Goal: Task Accomplishment & Management: Use online tool/utility

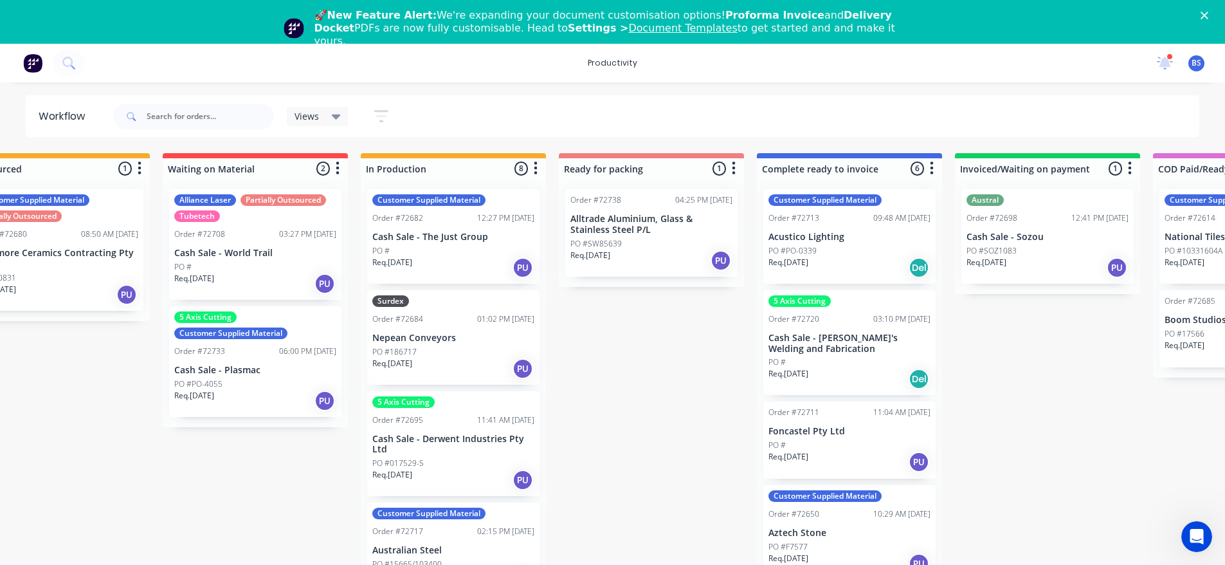
scroll to position [410, 0]
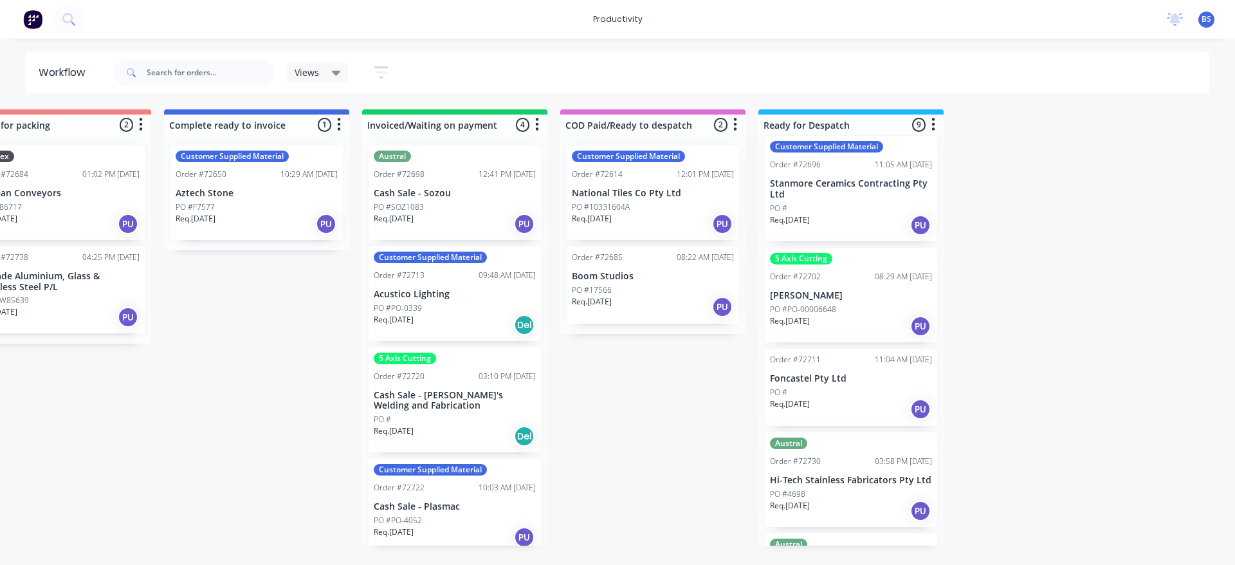
scroll to position [478, 0]
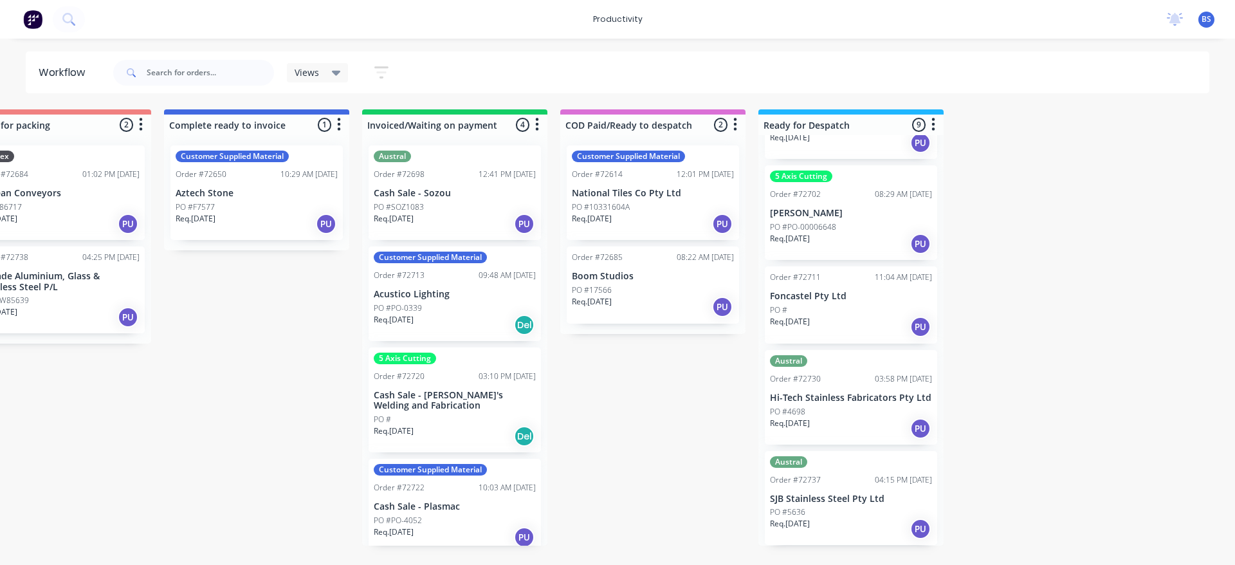
click at [865, 426] on div "Req. 26/08/25 PU" at bounding box center [851, 428] width 162 height 22
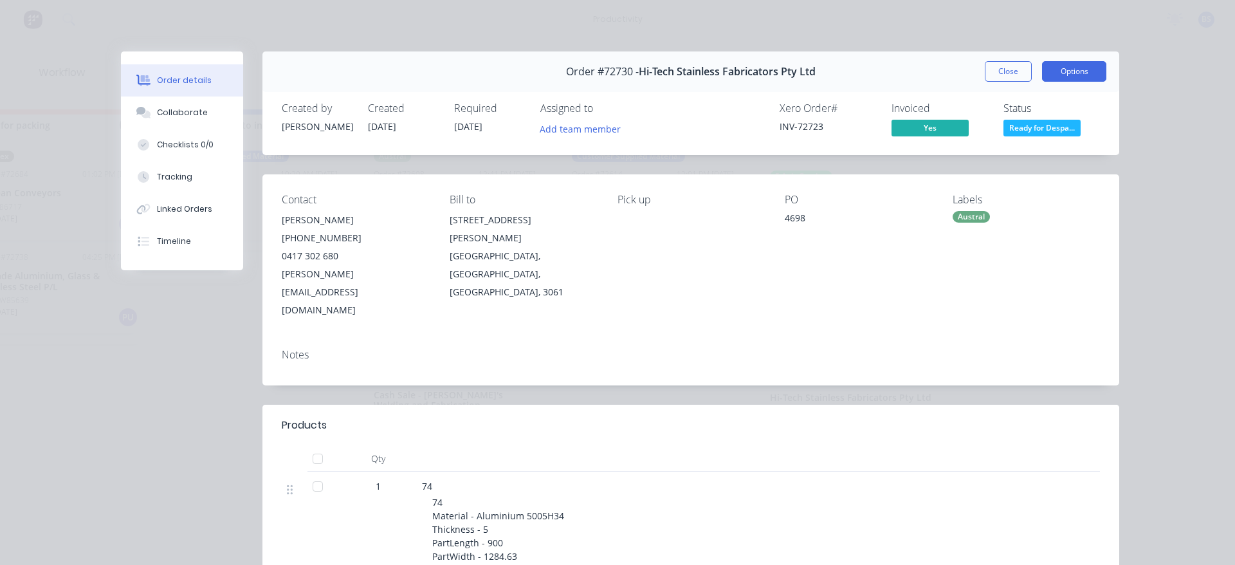
click at [1052, 70] on button "Options" at bounding box center [1074, 71] width 64 height 21
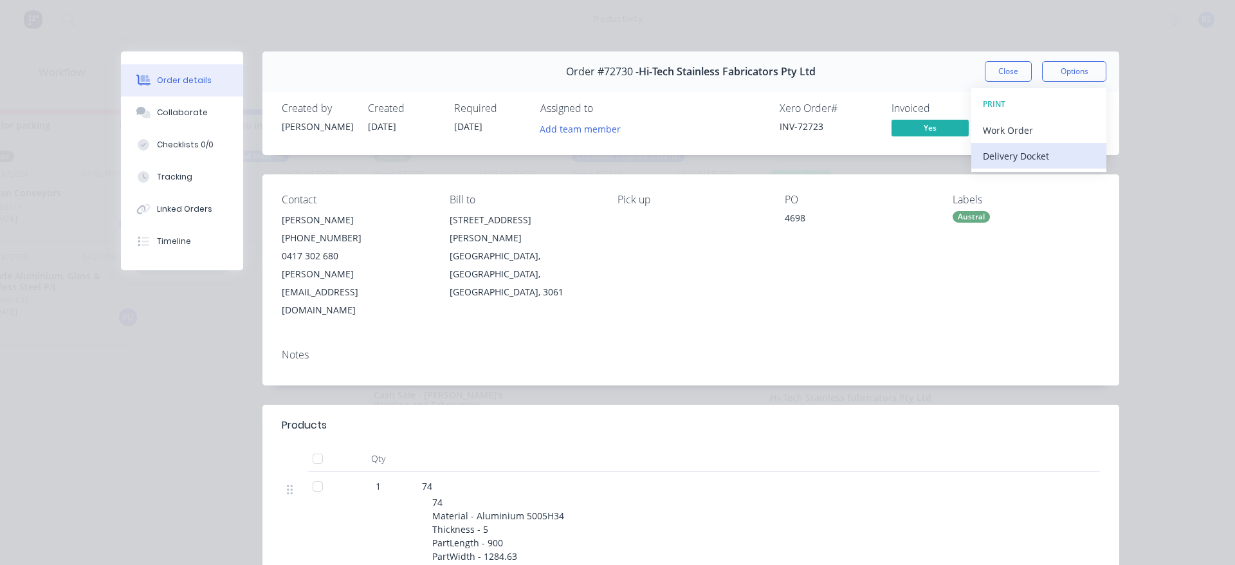
click at [1013, 155] on div "Delivery Docket" at bounding box center [1039, 156] width 112 height 19
click at [993, 163] on div "Standard" at bounding box center [1039, 156] width 112 height 19
click at [986, 73] on button "Close" at bounding box center [1008, 71] width 47 height 21
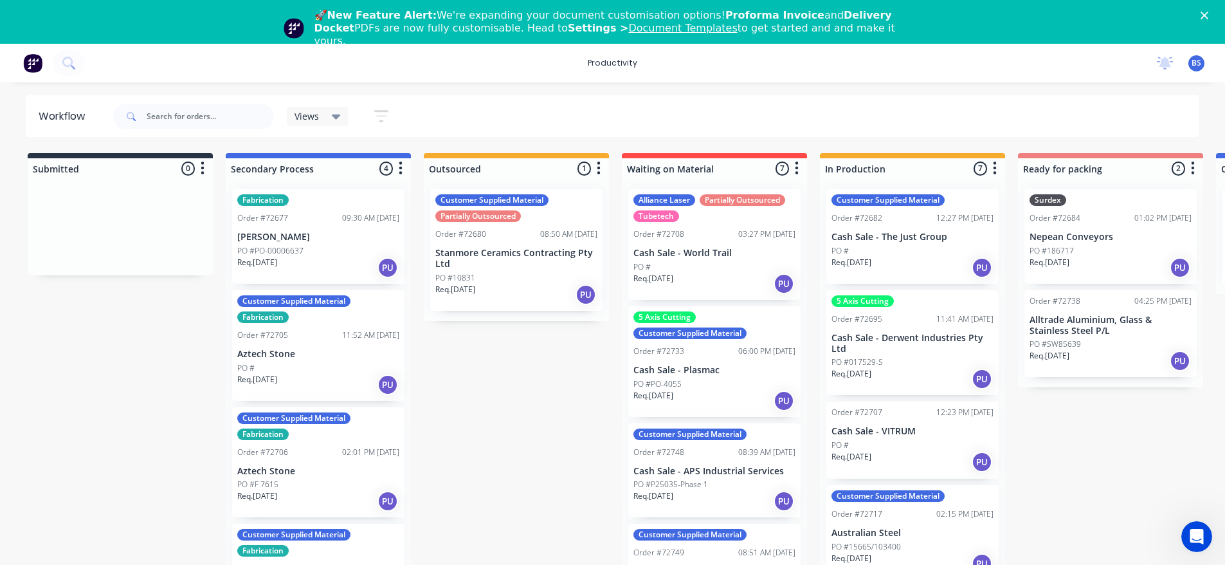
click at [1070, 264] on p "Req. 25/08/25" at bounding box center [1050, 263] width 40 height 12
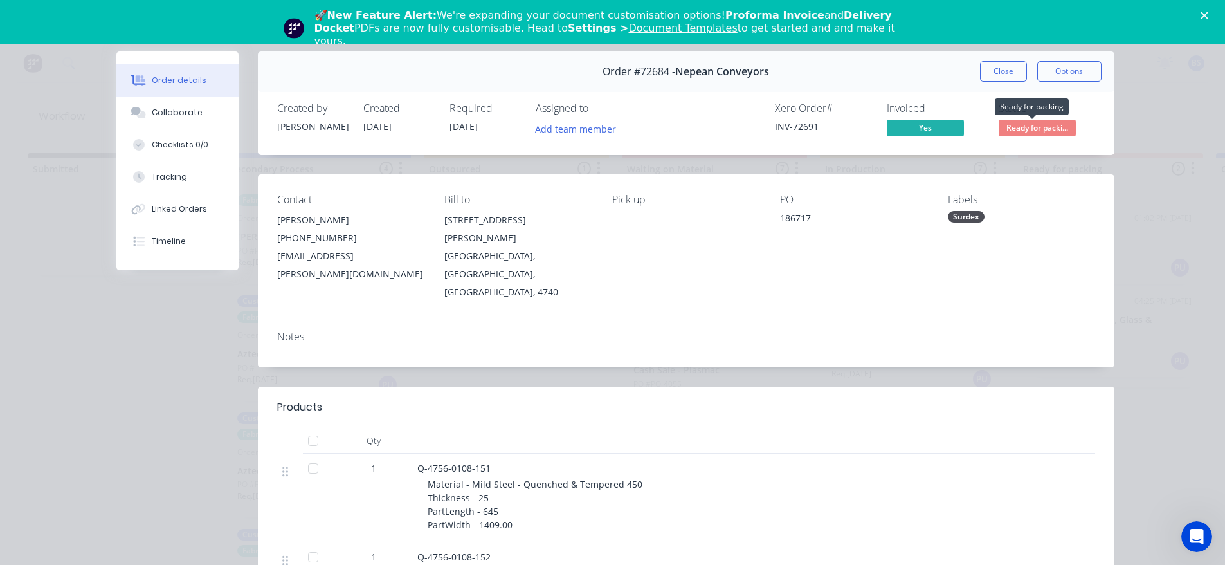
click at [1001, 133] on span "Ready for packi..." at bounding box center [1037, 128] width 77 height 16
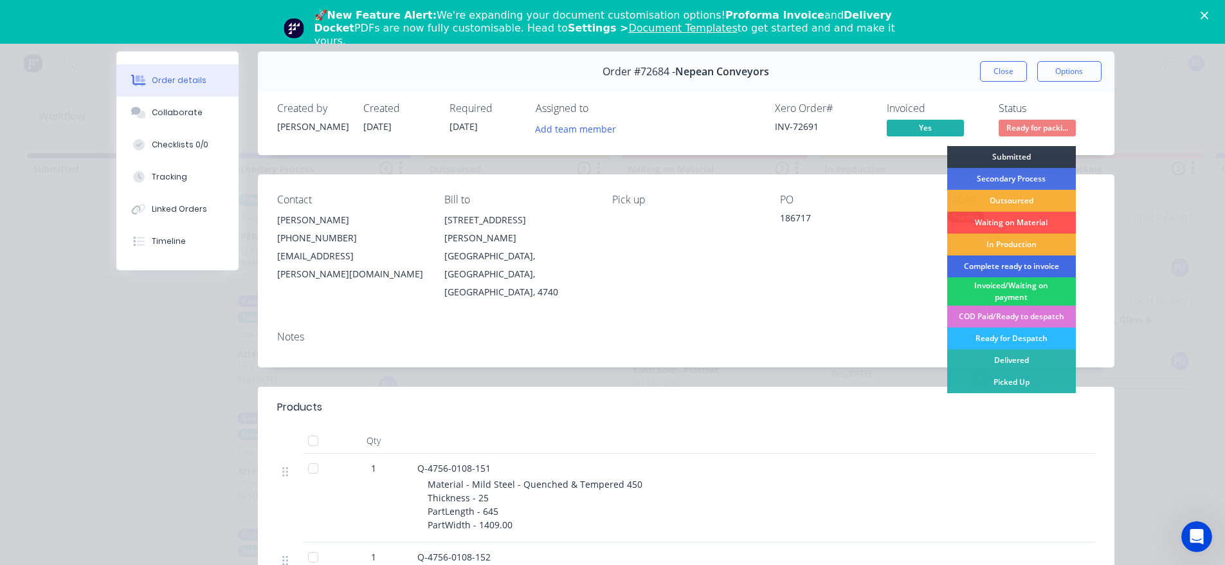
click at [991, 270] on div "Complete ready to invoice" at bounding box center [1012, 266] width 129 height 22
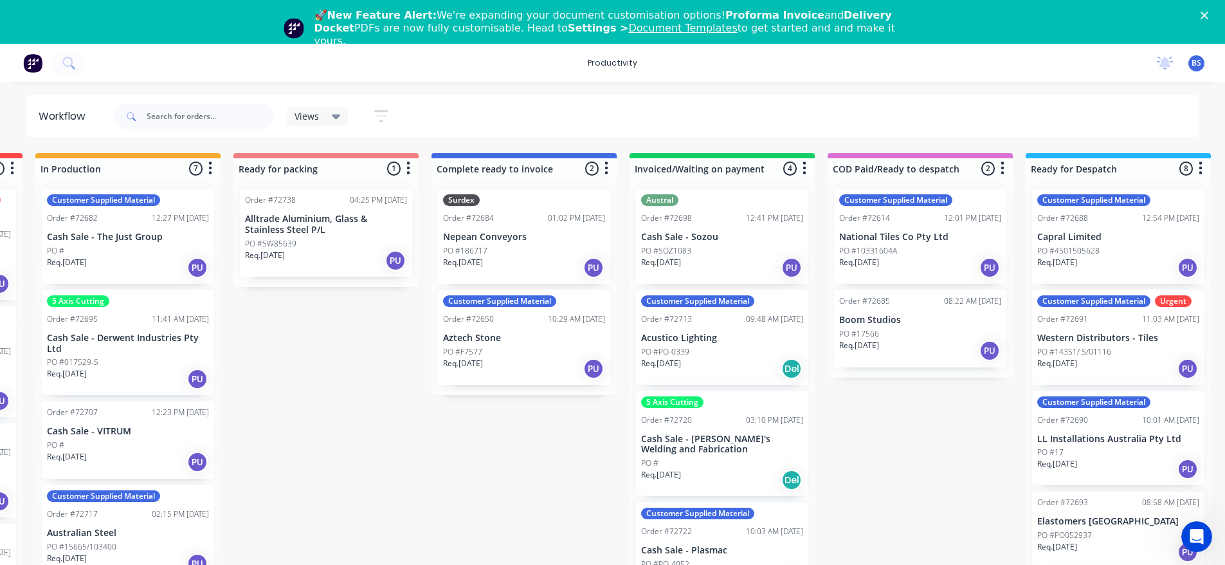
scroll to position [0, 845]
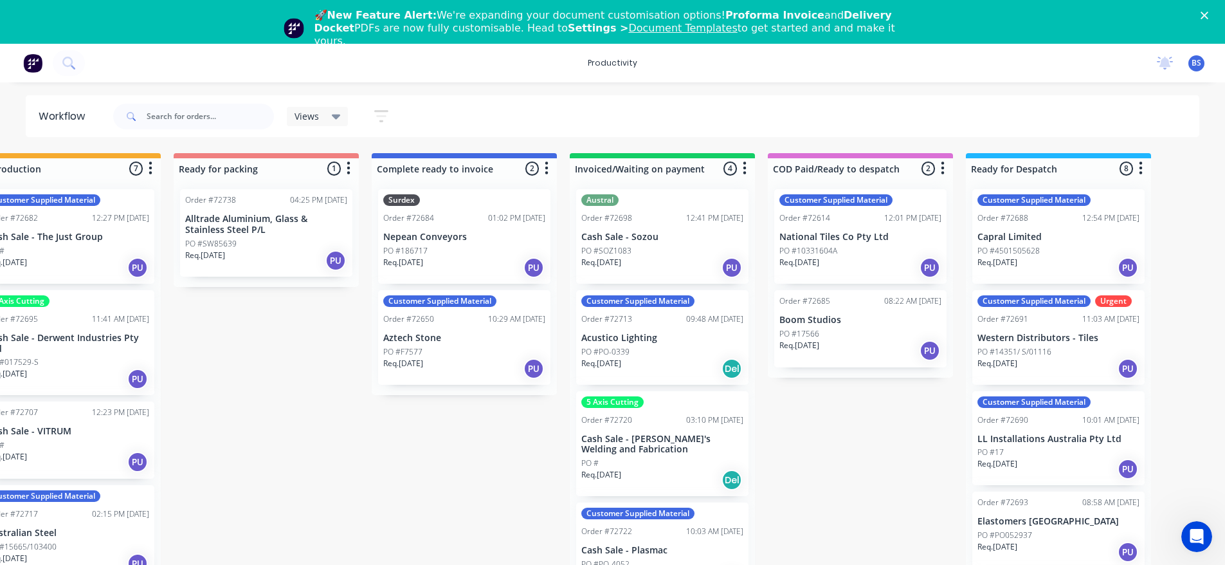
click at [682, 347] on div "PO #PO-0339" at bounding box center [663, 352] width 162 height 12
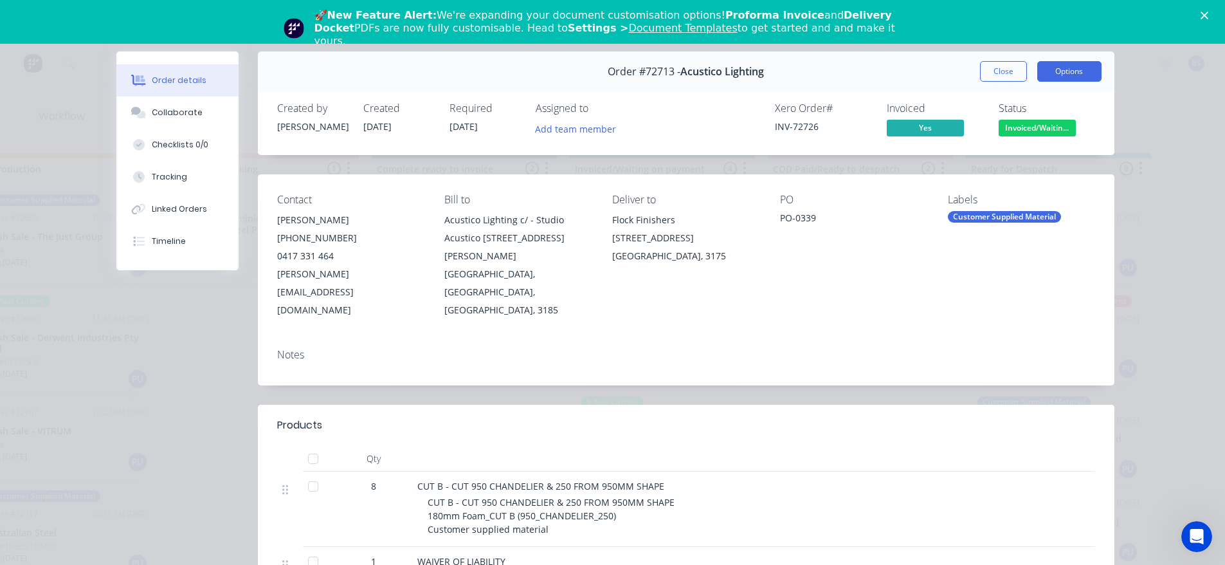
click at [1049, 71] on button "Options" at bounding box center [1070, 71] width 64 height 21
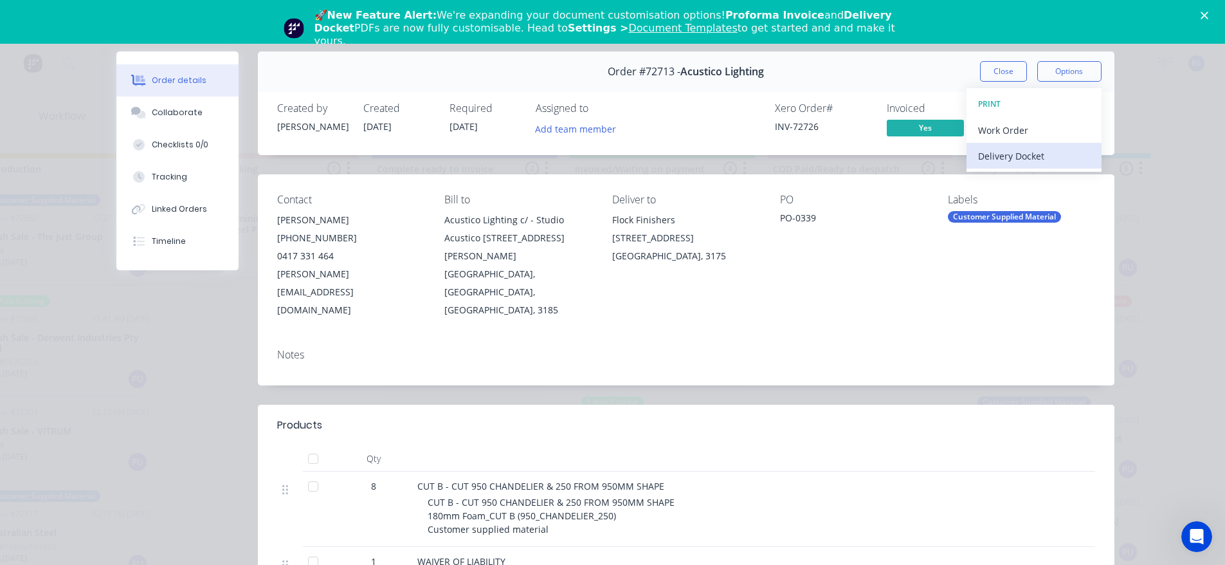
click at [1002, 155] on div "Delivery Docket" at bounding box center [1034, 156] width 112 height 19
click at [1000, 159] on div "Standard" at bounding box center [1034, 156] width 112 height 19
click at [995, 77] on button "Close" at bounding box center [1003, 71] width 47 height 21
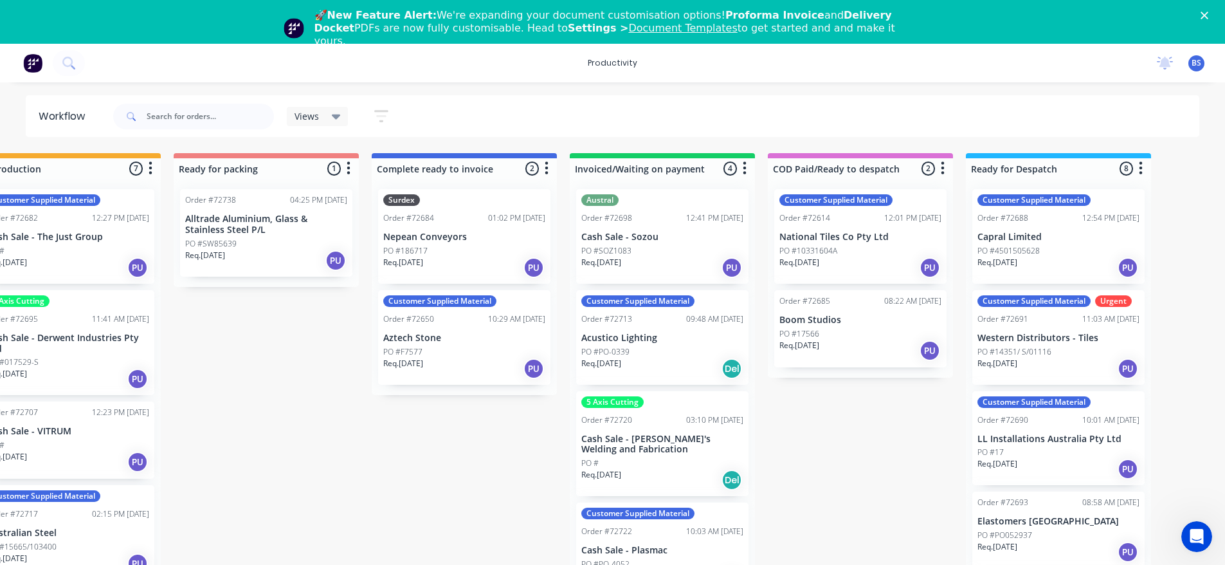
scroll to position [8, 0]
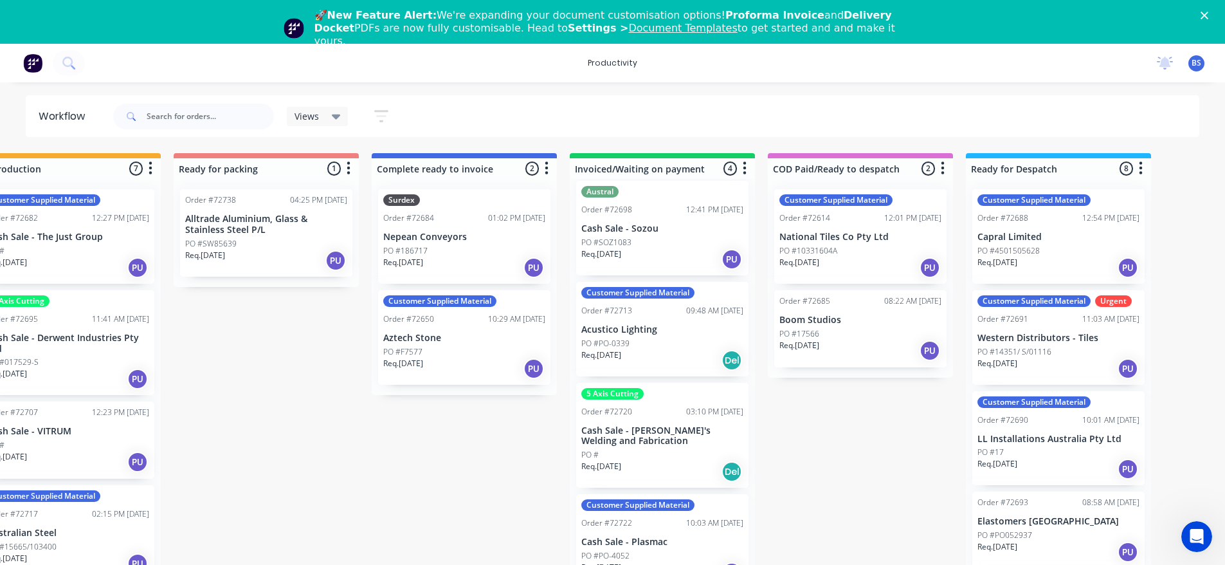
click at [675, 530] on div "Customer Supplied Material Order #72722 10:03 AM 19/08/25 Cash Sale - Plasmac P…" at bounding box center [662, 541] width 172 height 95
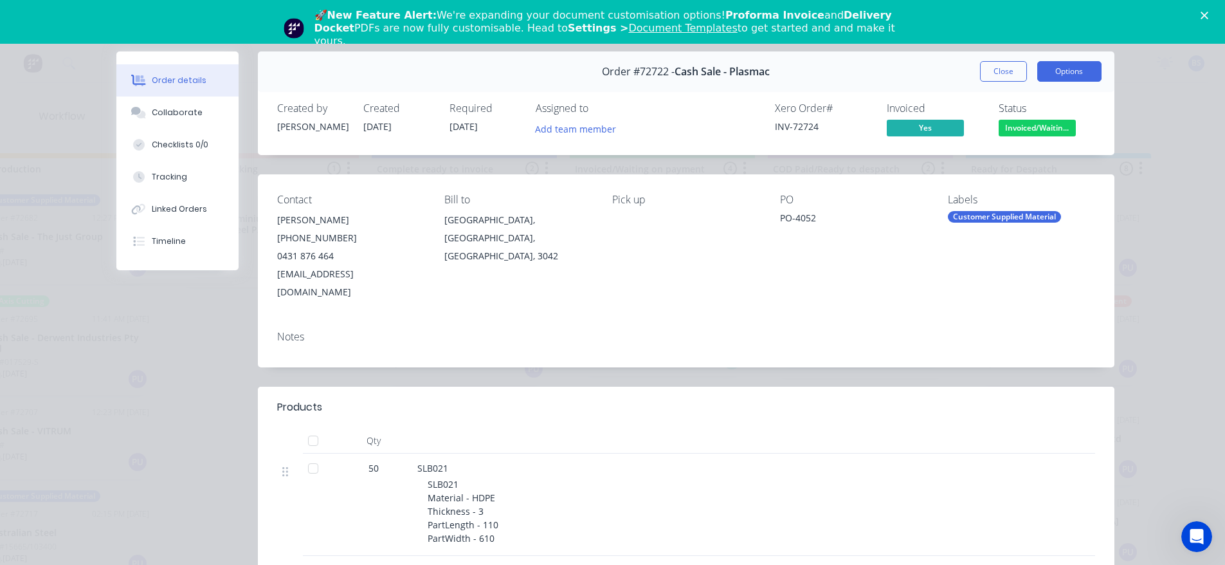
click at [1047, 72] on button "Options" at bounding box center [1070, 71] width 64 height 21
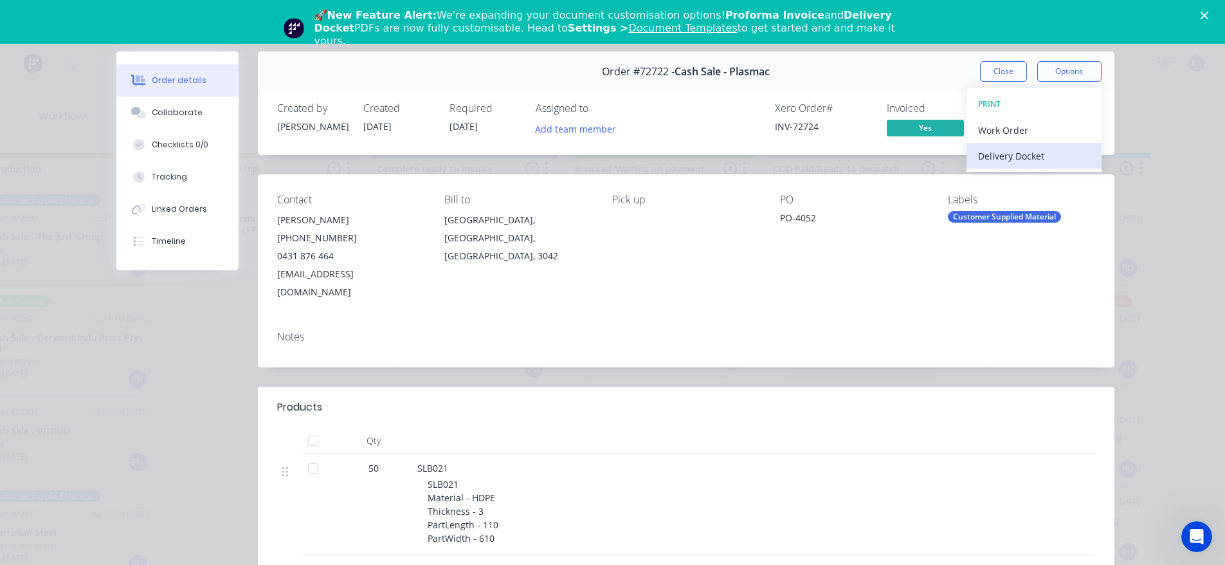
click at [1014, 152] on div "Delivery Docket" at bounding box center [1034, 156] width 112 height 19
click at [1009, 160] on div "Standard" at bounding box center [1034, 156] width 112 height 19
click at [980, 70] on button "Close" at bounding box center [1003, 71] width 47 height 21
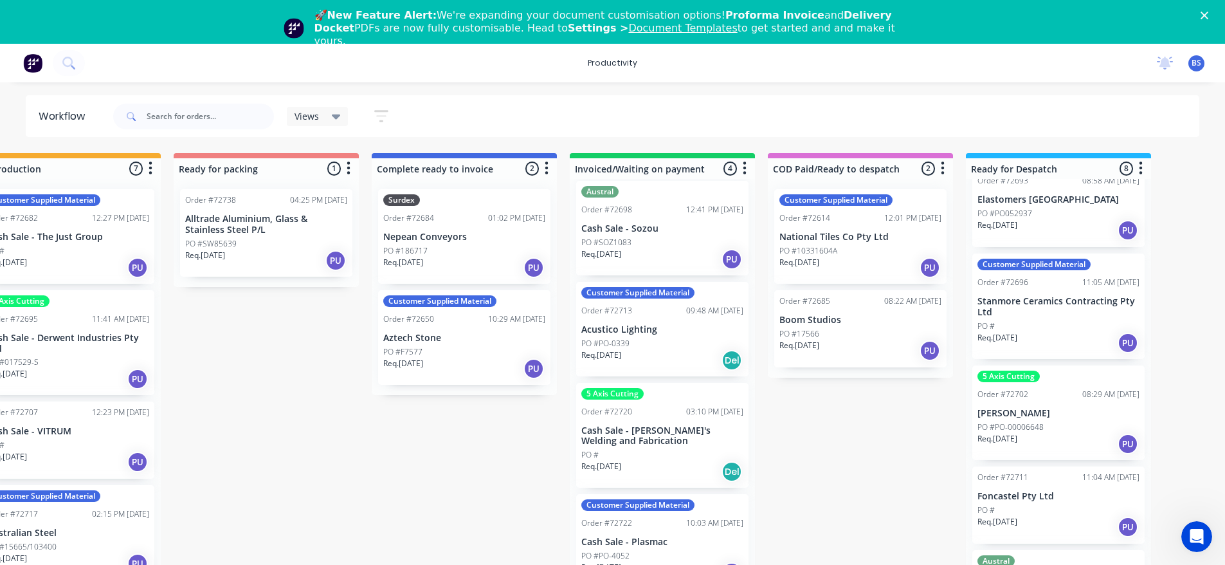
scroll to position [378, 0]
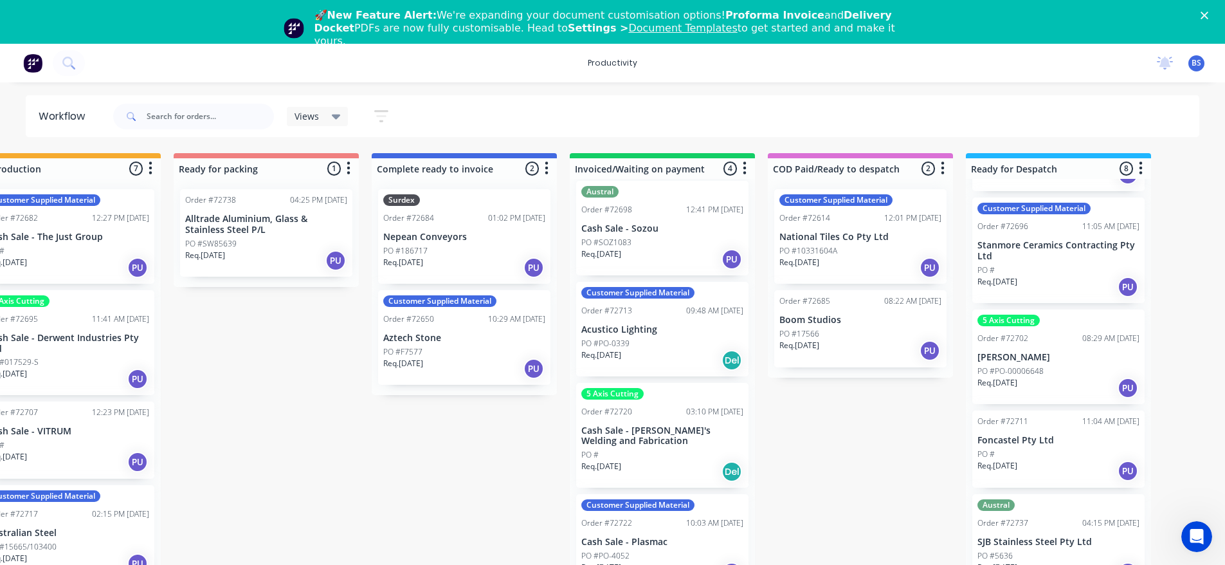
click at [1059, 460] on div "Req. 25/08/25 PU" at bounding box center [1059, 471] width 162 height 22
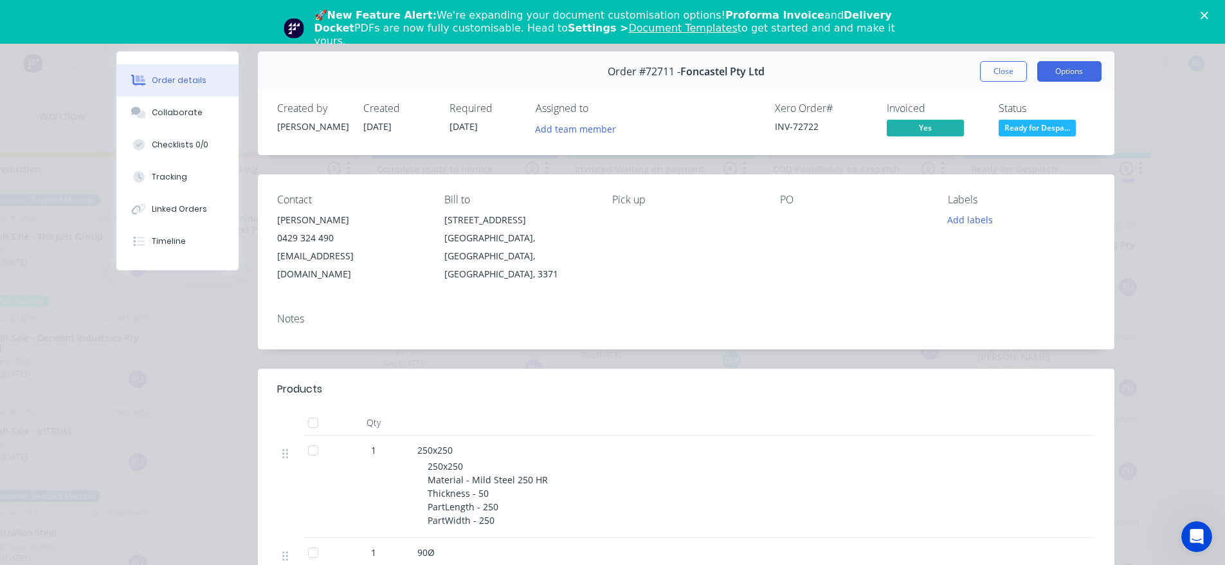
click at [1063, 64] on button "Options" at bounding box center [1070, 71] width 64 height 21
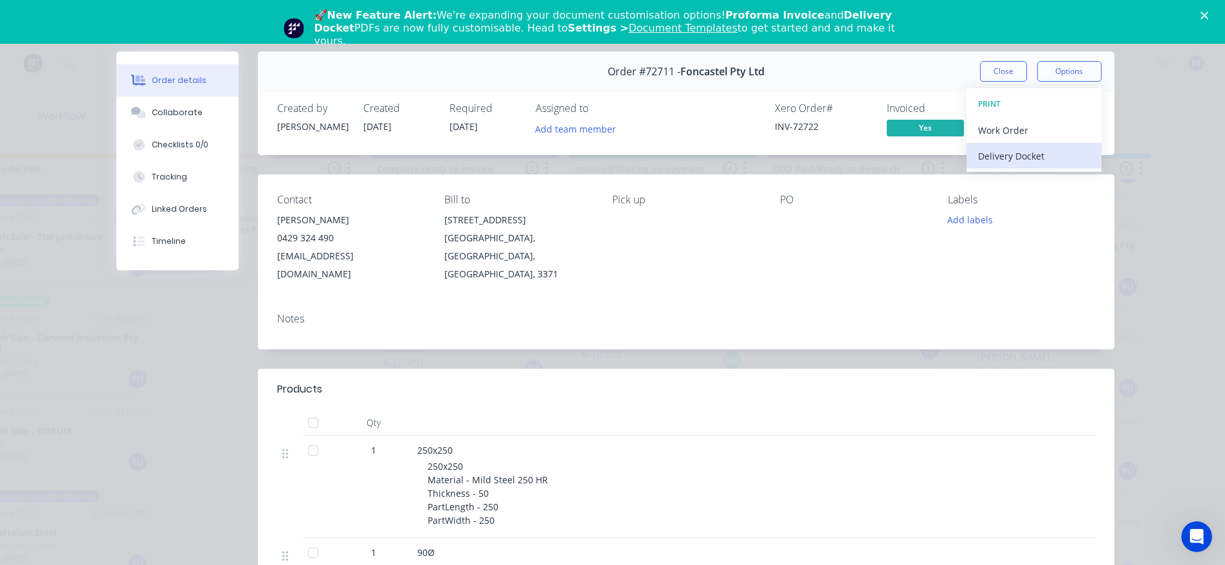
click at [1024, 156] on div "Delivery Docket" at bounding box center [1034, 156] width 112 height 19
click at [1024, 156] on div "Standard" at bounding box center [1034, 156] width 112 height 19
click at [980, 71] on button "Close" at bounding box center [1003, 71] width 47 height 21
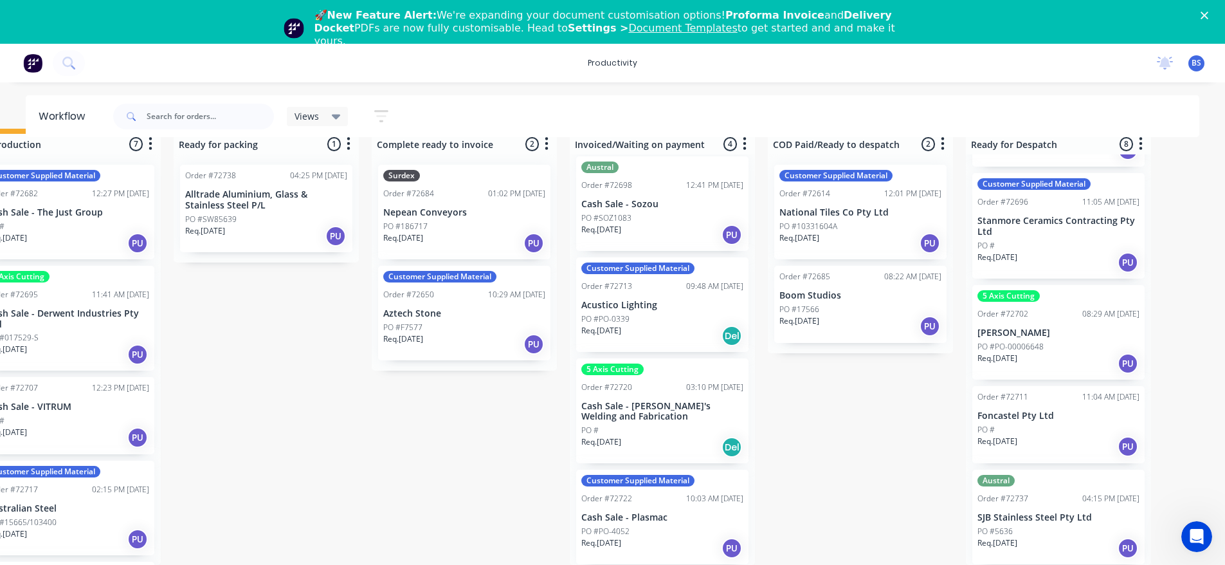
scroll to position [0, 845]
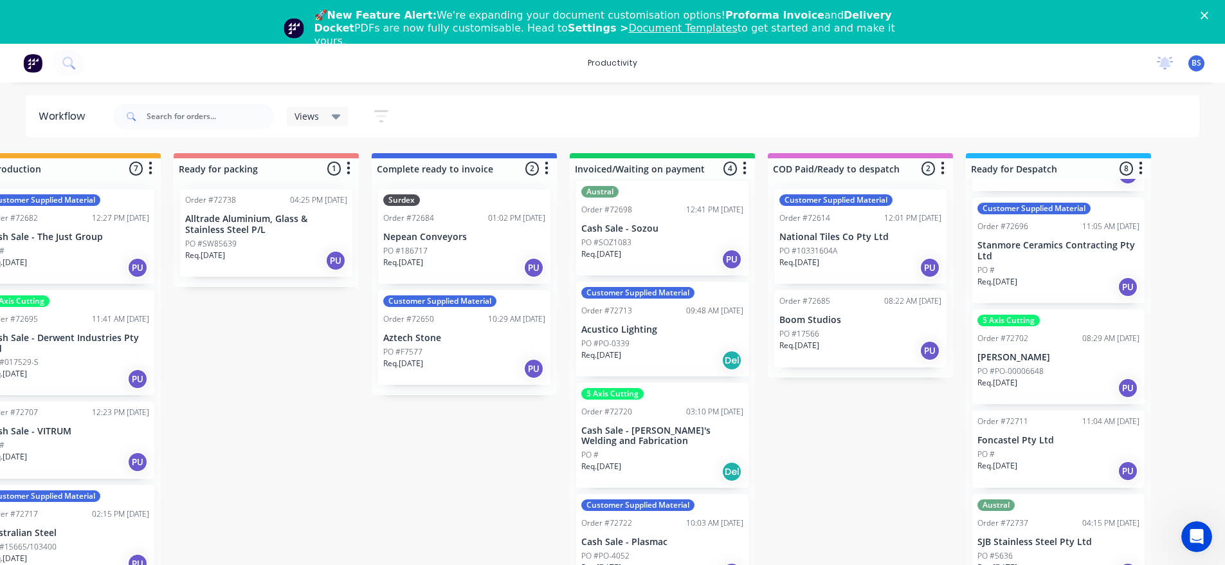
click at [676, 465] on div "Req. 25/08/25 Del" at bounding box center [663, 472] width 162 height 22
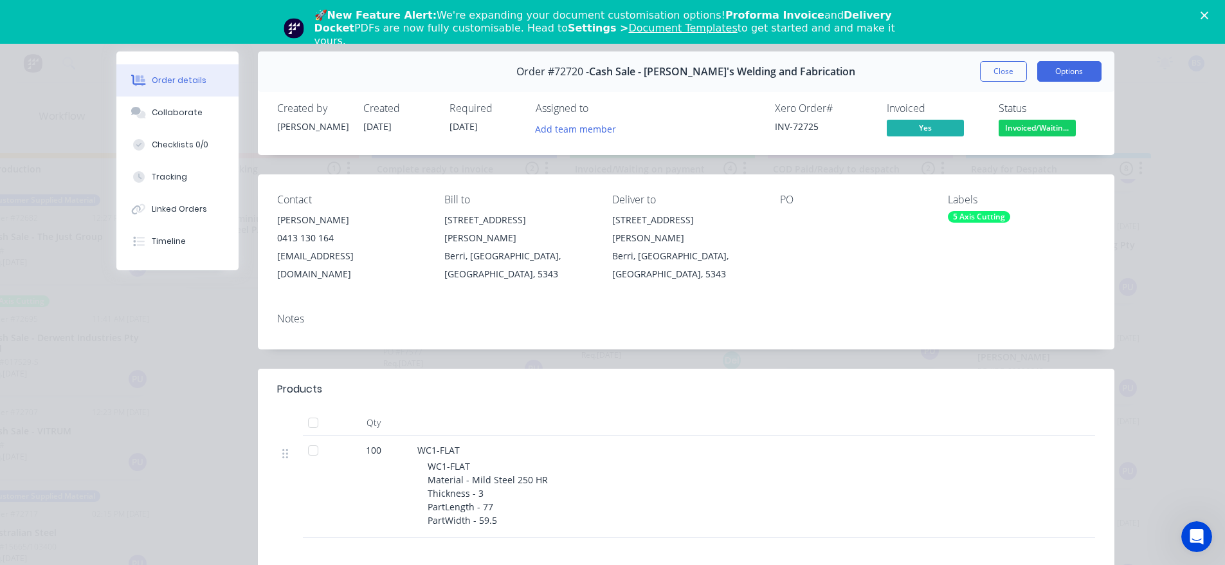
click at [1044, 76] on button "Options" at bounding box center [1070, 71] width 64 height 21
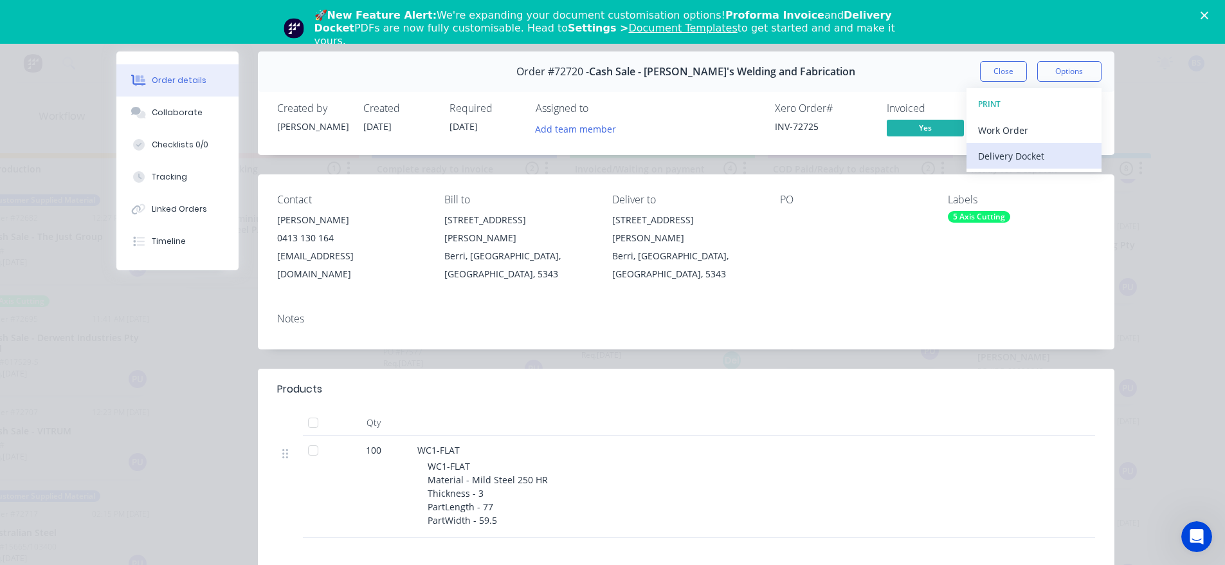
click at [997, 160] on div "Delivery Docket" at bounding box center [1034, 156] width 112 height 19
click at [996, 161] on div "Standard" at bounding box center [1034, 156] width 112 height 19
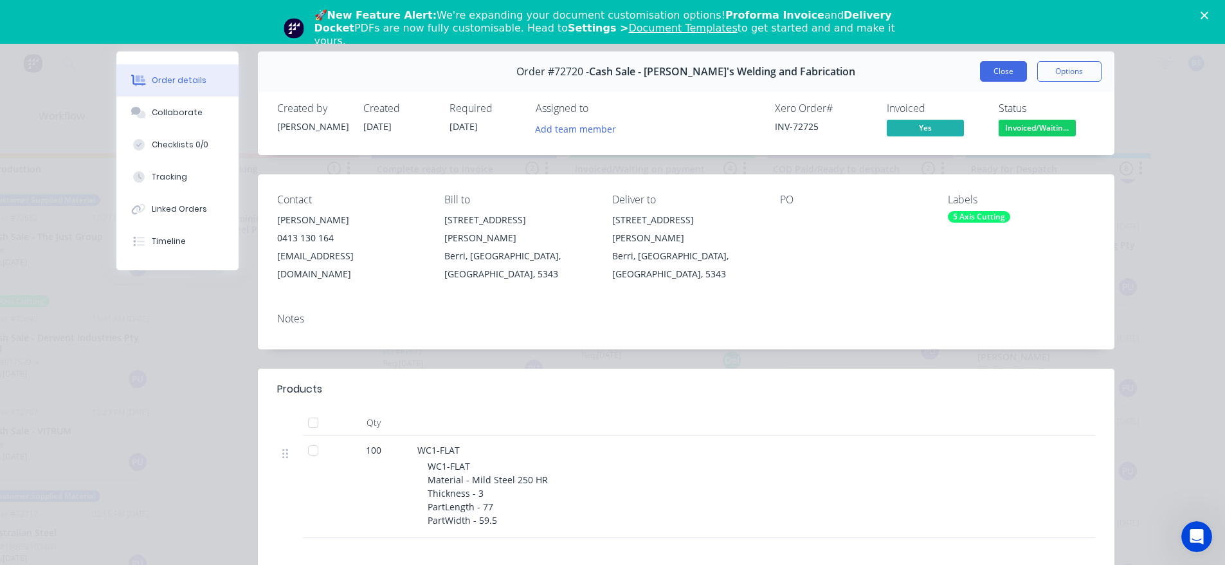
click at [984, 65] on button "Close" at bounding box center [1003, 71] width 47 height 21
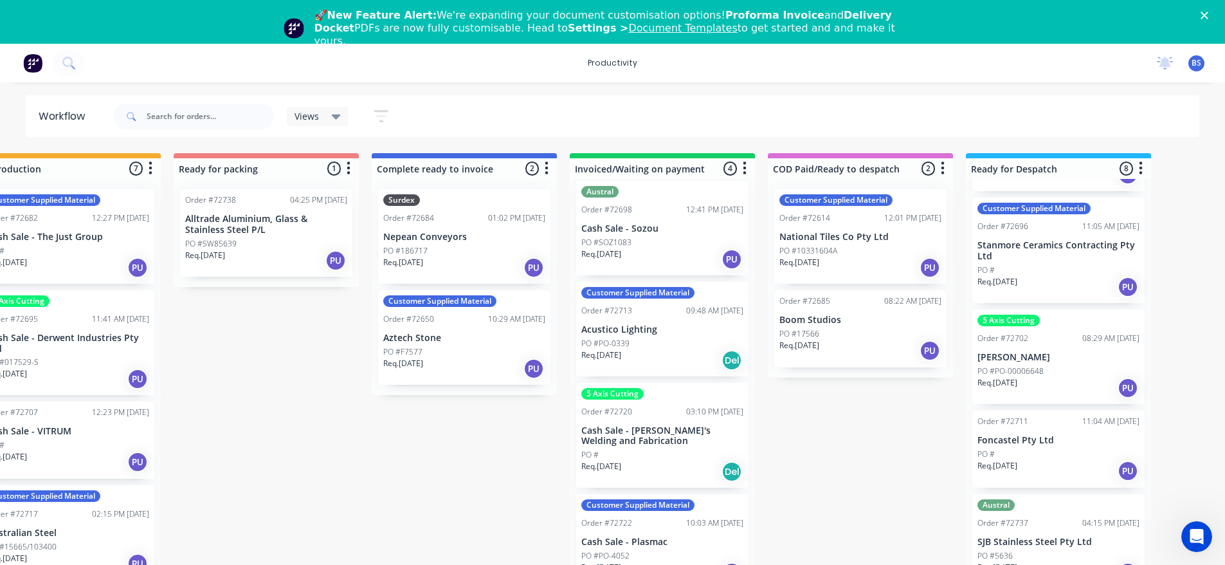
click at [454, 258] on div "Req. 25/08/25 PU" at bounding box center [464, 268] width 162 height 22
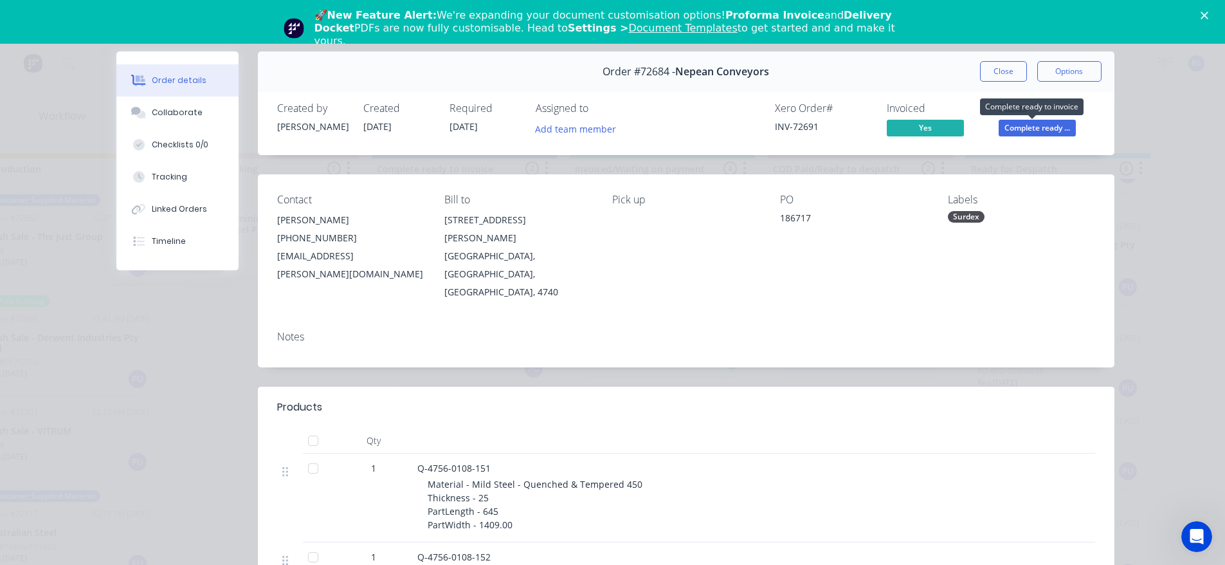
click at [1037, 127] on span "Complete ready ..." at bounding box center [1037, 128] width 77 height 16
click at [1005, 76] on button "Close" at bounding box center [1003, 71] width 47 height 21
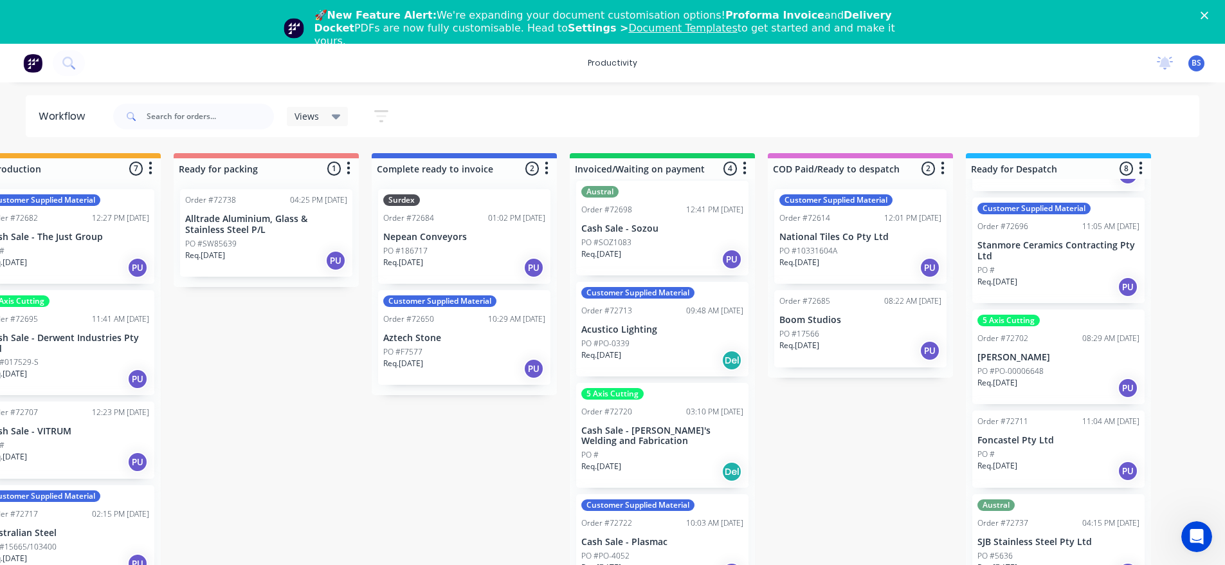
click at [284, 262] on div "Req. 27/08/25 PU" at bounding box center [266, 261] width 162 height 22
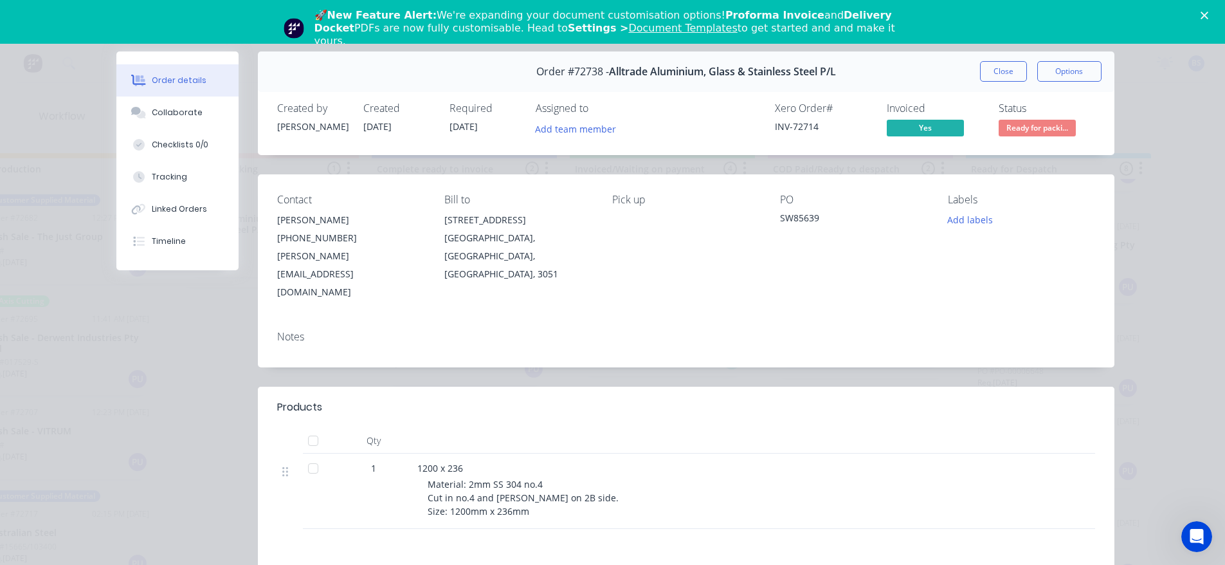
click at [1025, 125] on span "Ready for packi..." at bounding box center [1037, 128] width 77 height 16
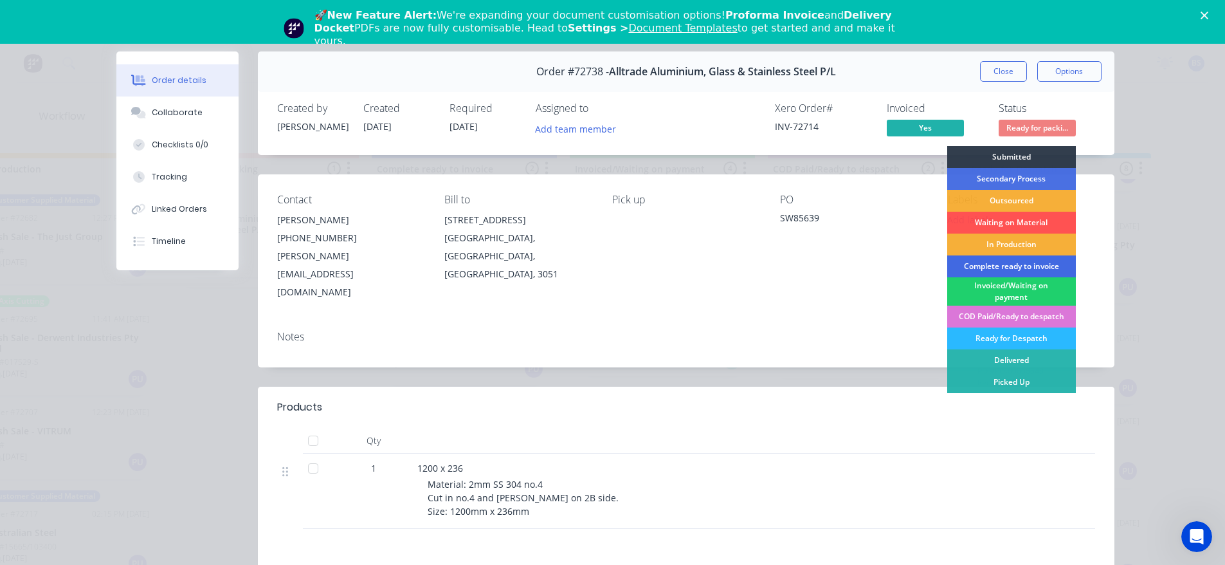
click at [981, 268] on div "Complete ready to invoice" at bounding box center [1012, 266] width 129 height 22
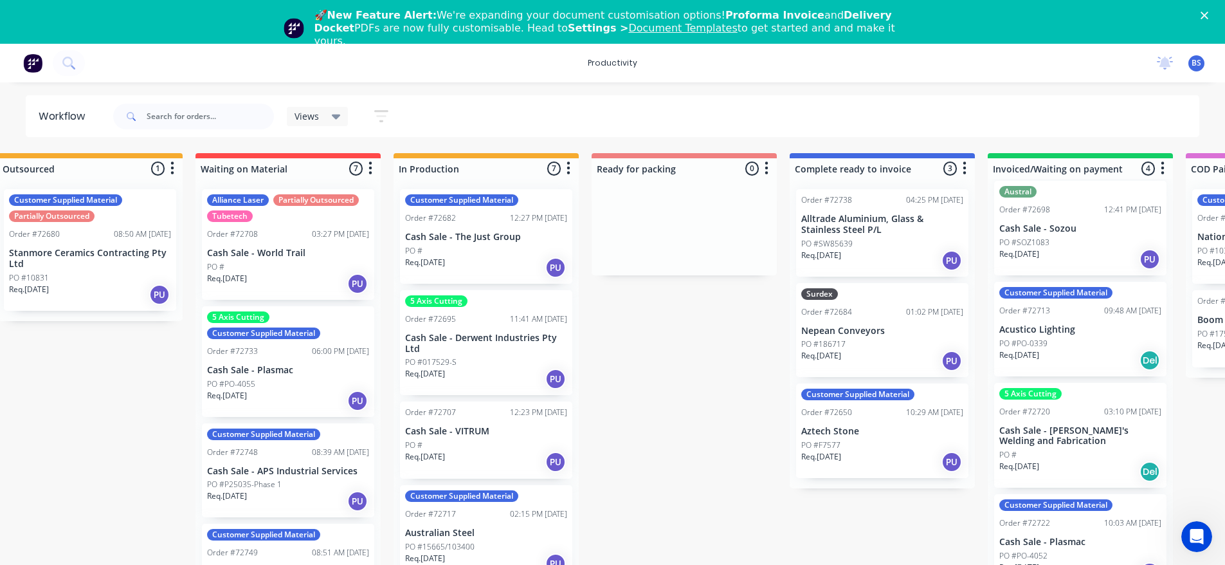
scroll to position [0, 420]
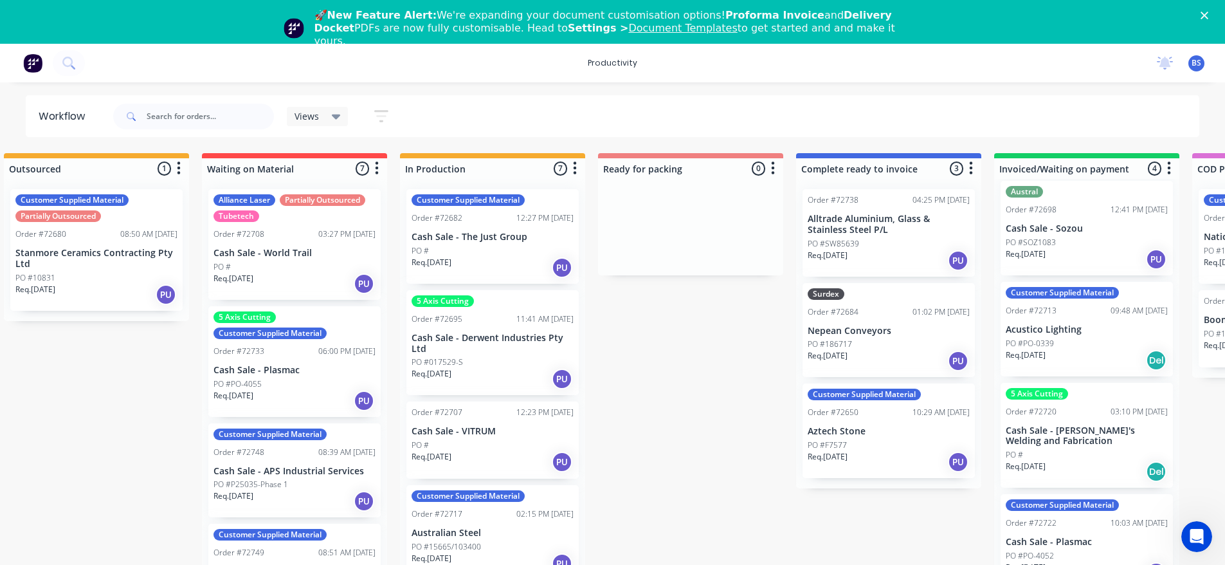
click at [475, 267] on div "Req. 18/08/25 PU" at bounding box center [493, 268] width 162 height 22
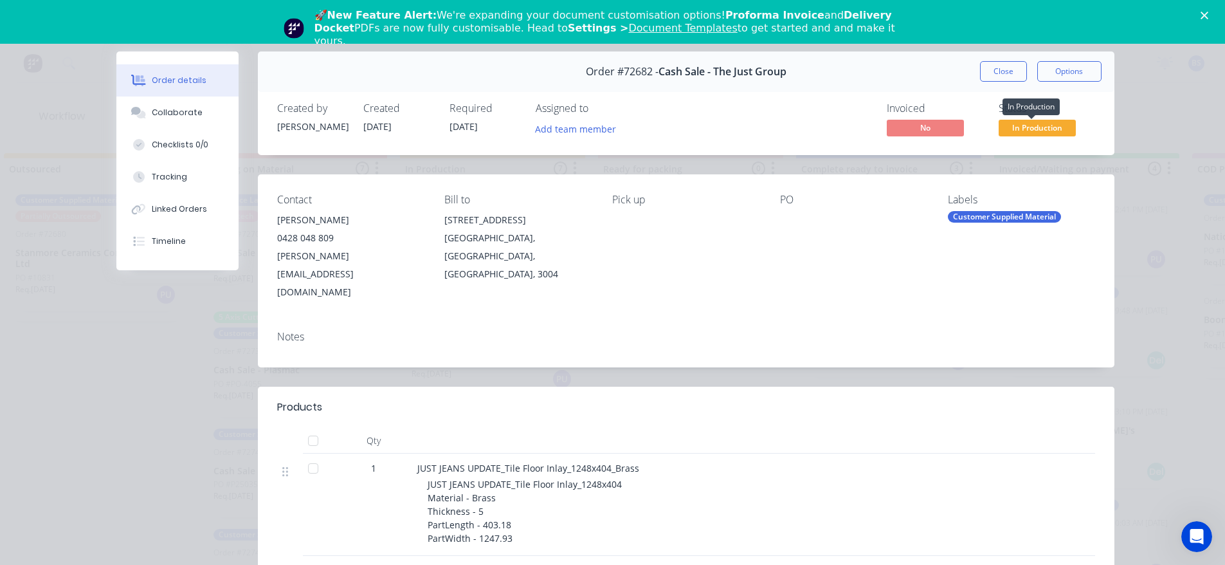
click at [1022, 128] on span "In Production" at bounding box center [1037, 128] width 77 height 16
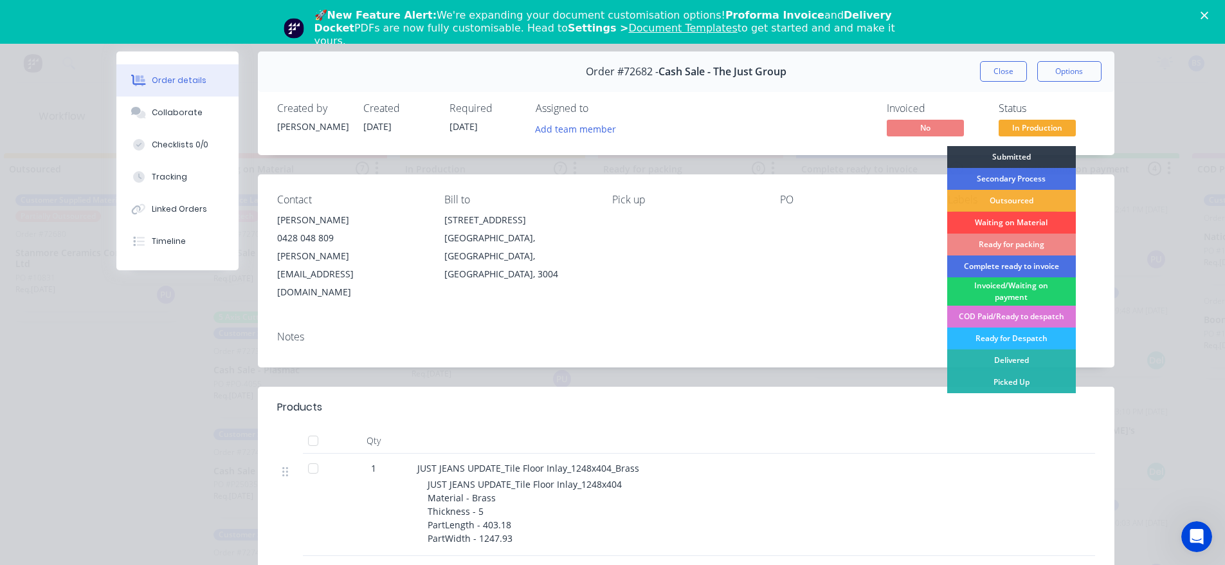
click at [1005, 219] on div "Waiting on Material" at bounding box center [1012, 223] width 129 height 22
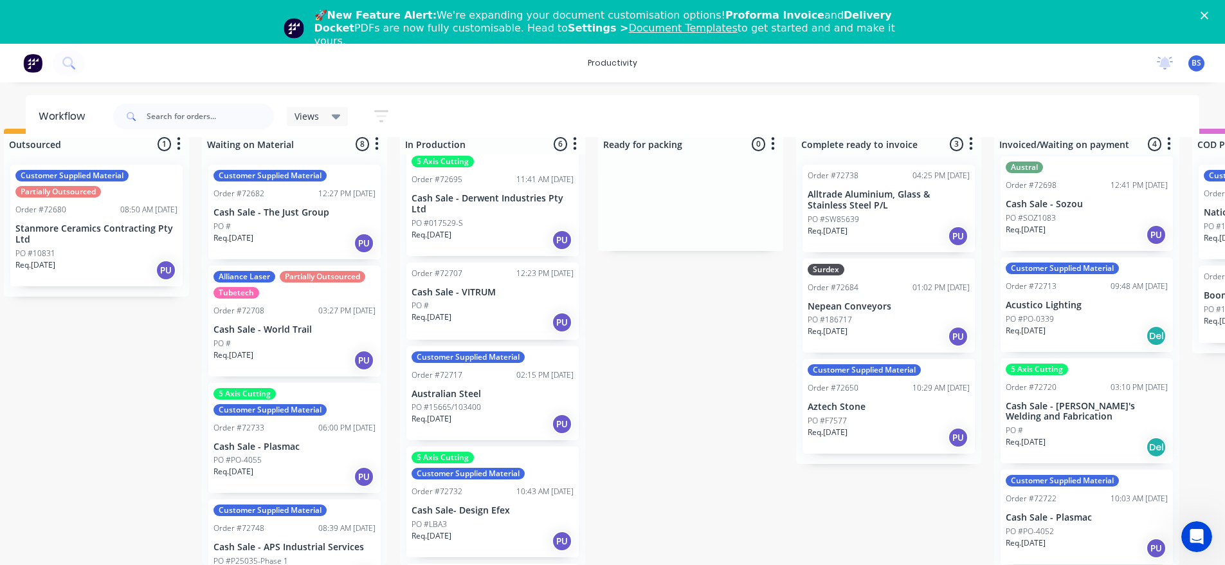
scroll to position [0, 0]
